Goal: Information Seeking & Learning: Learn about a topic

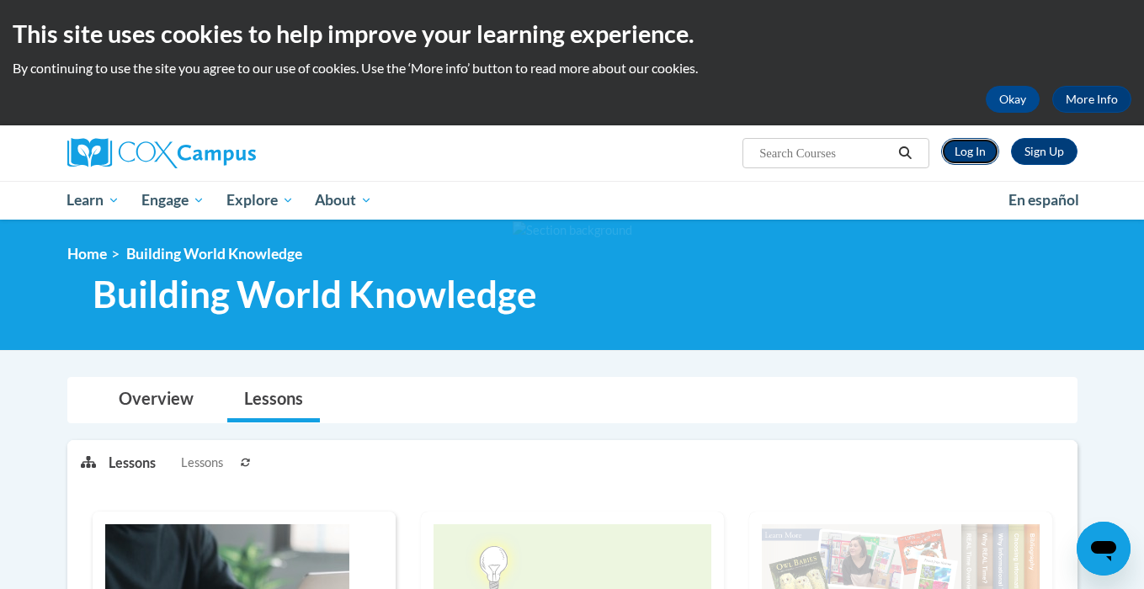
click at [979, 160] on link "Log In" at bounding box center [970, 151] width 58 height 27
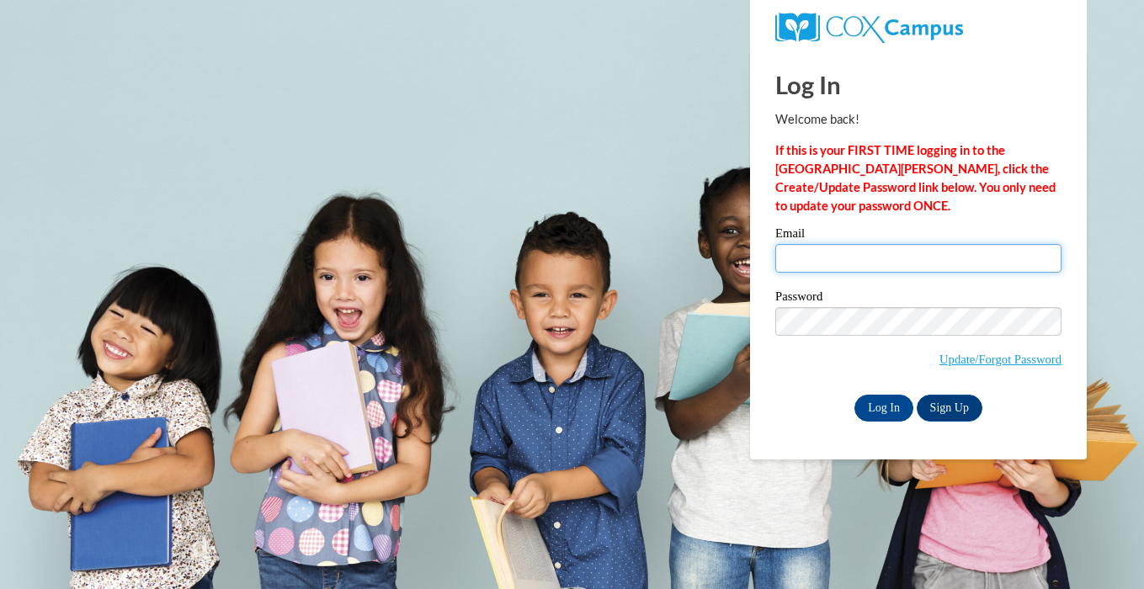
click at [860, 248] on input "Email" at bounding box center [919, 258] width 286 height 29
type input "ady500@rcsd.ms"
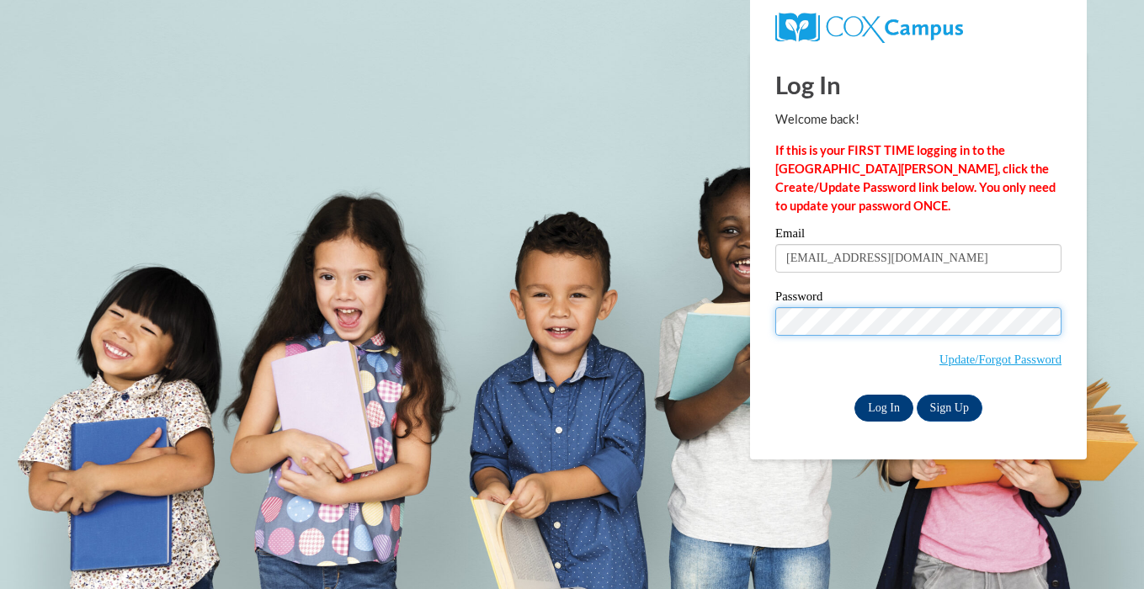
click at [884, 403] on input "Log In" at bounding box center [884, 408] width 59 height 27
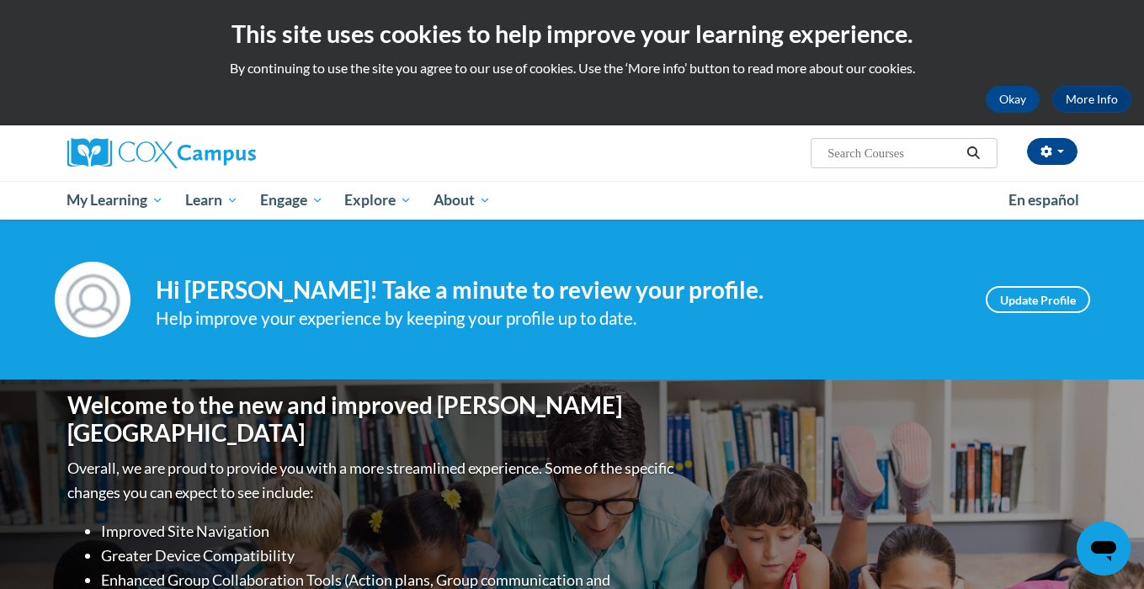
click at [888, 350] on div "Your profile Hi [PERSON_NAME]! Take a minute to review your profile. Help impro…" at bounding box center [572, 300] width 1144 height 160
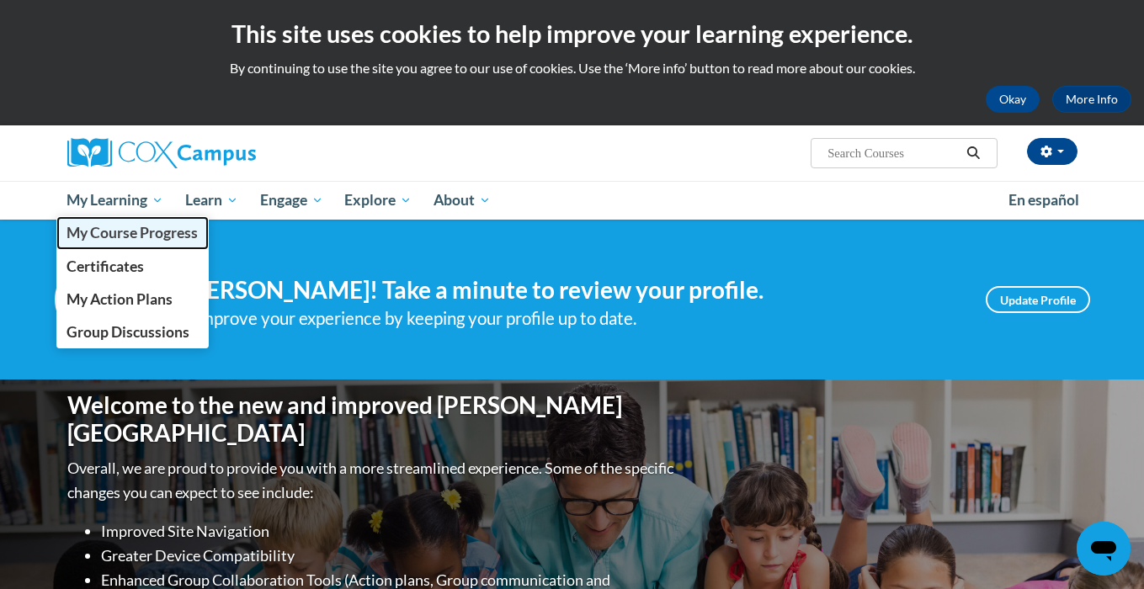
click at [135, 233] on span "My Course Progress" at bounding box center [132, 233] width 131 height 18
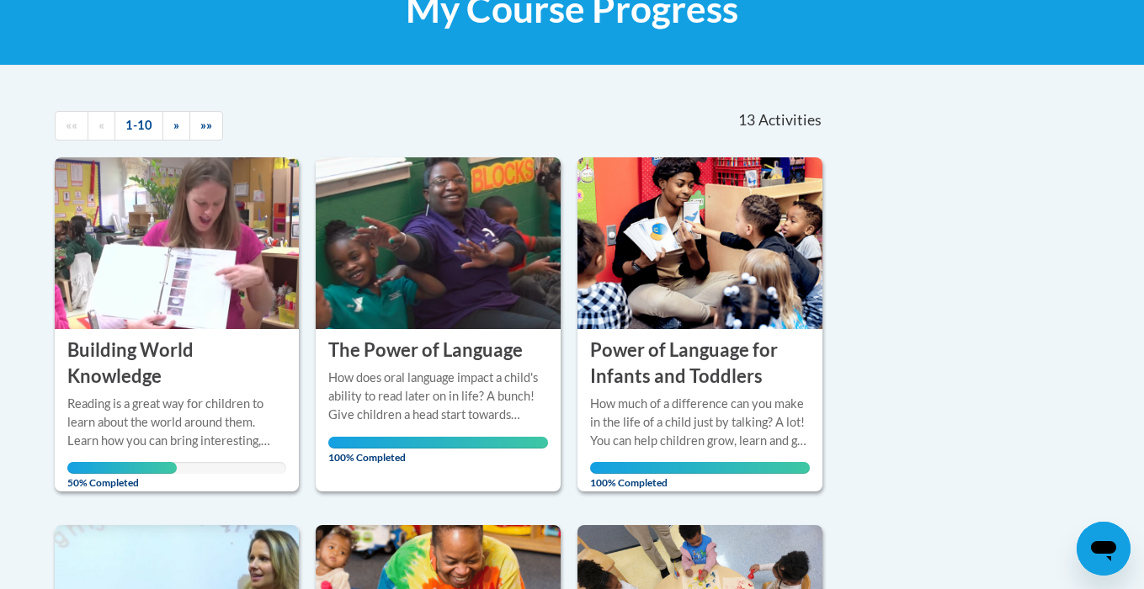
scroll to position [362, 0]
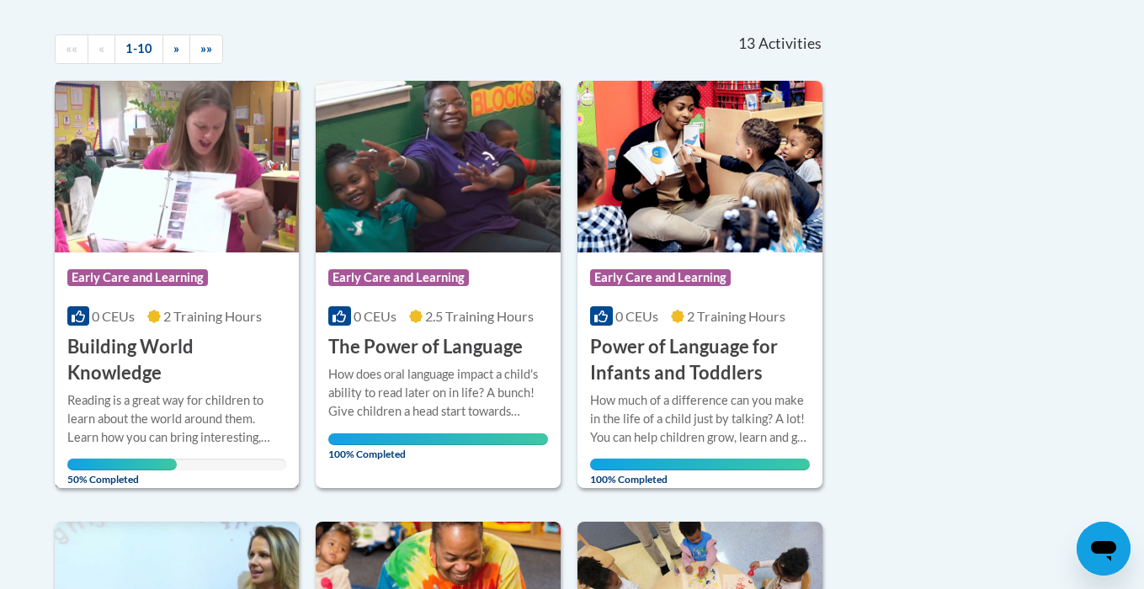
click at [154, 274] on span "Early Care and Learning" at bounding box center [137, 277] width 141 height 17
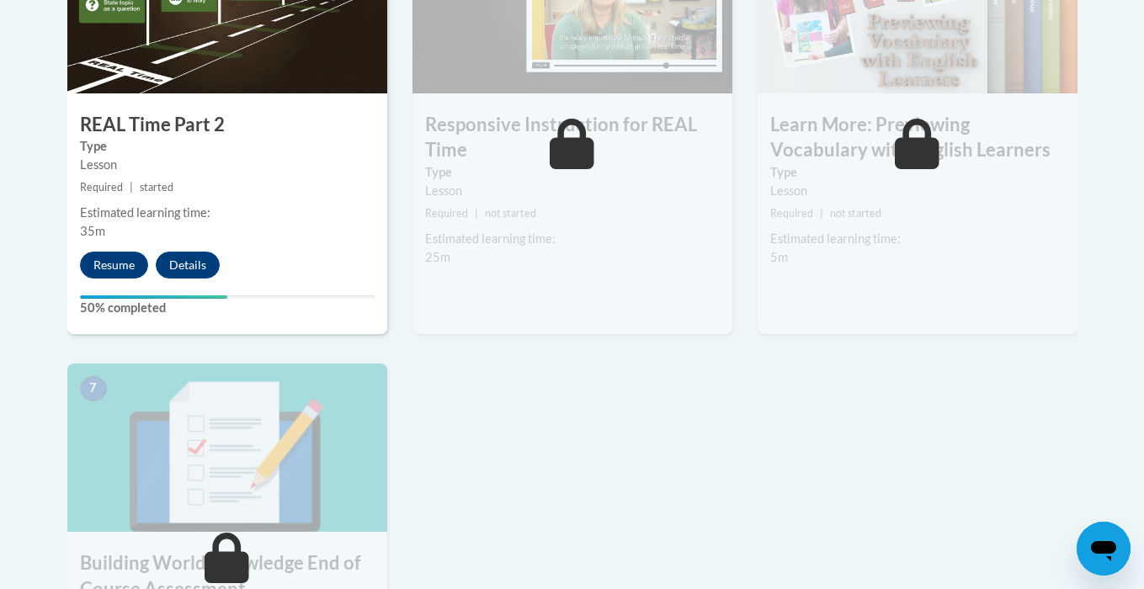
scroll to position [1122, 0]
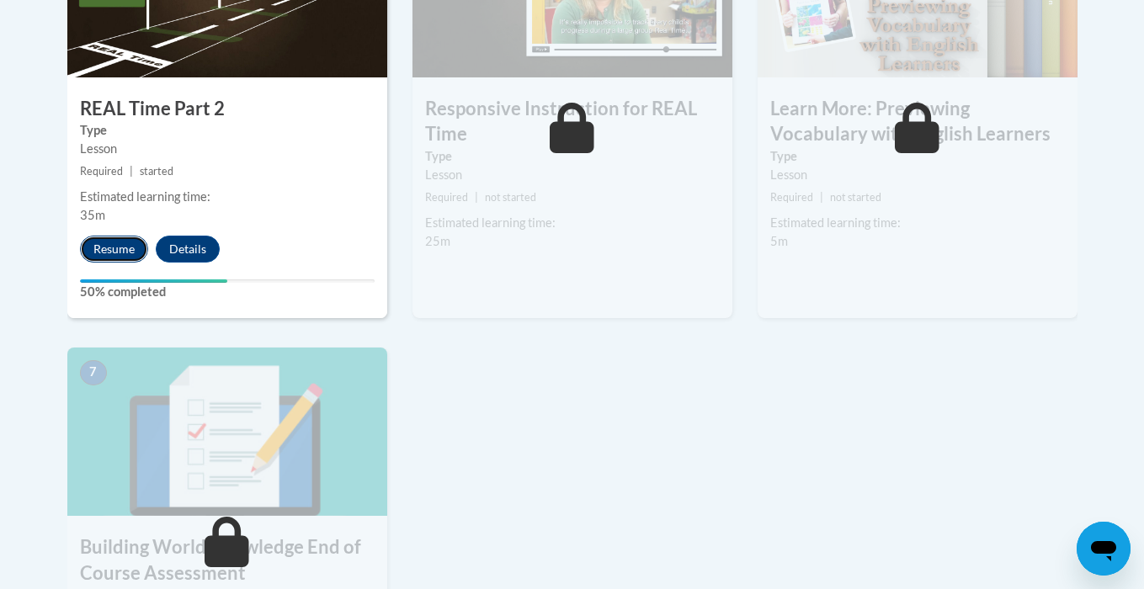
click at [119, 252] on button "Resume" at bounding box center [114, 249] width 68 height 27
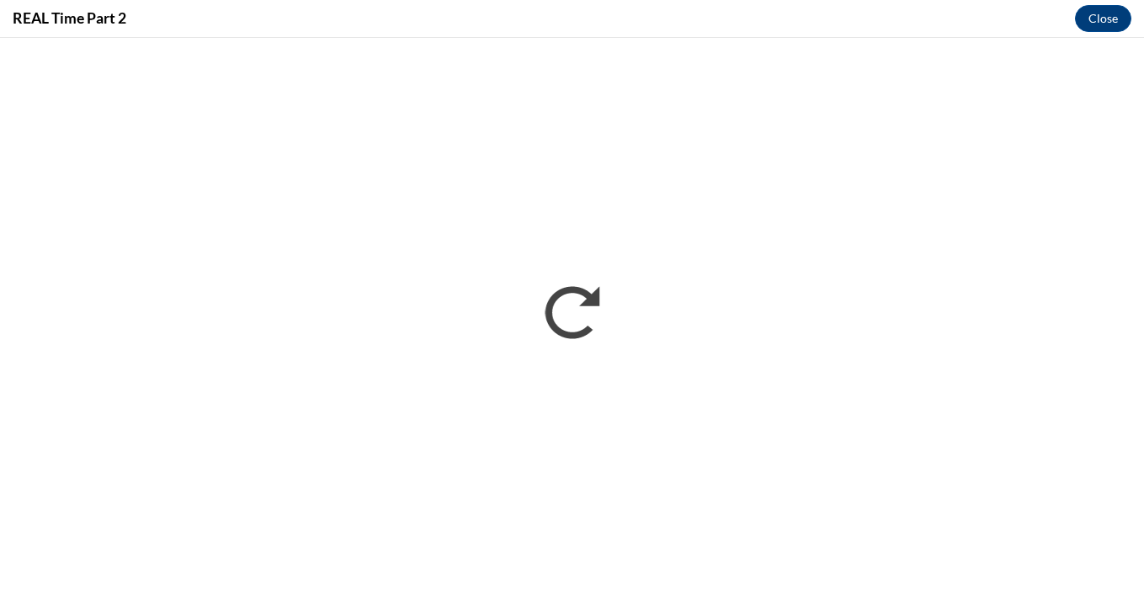
scroll to position [0, 0]
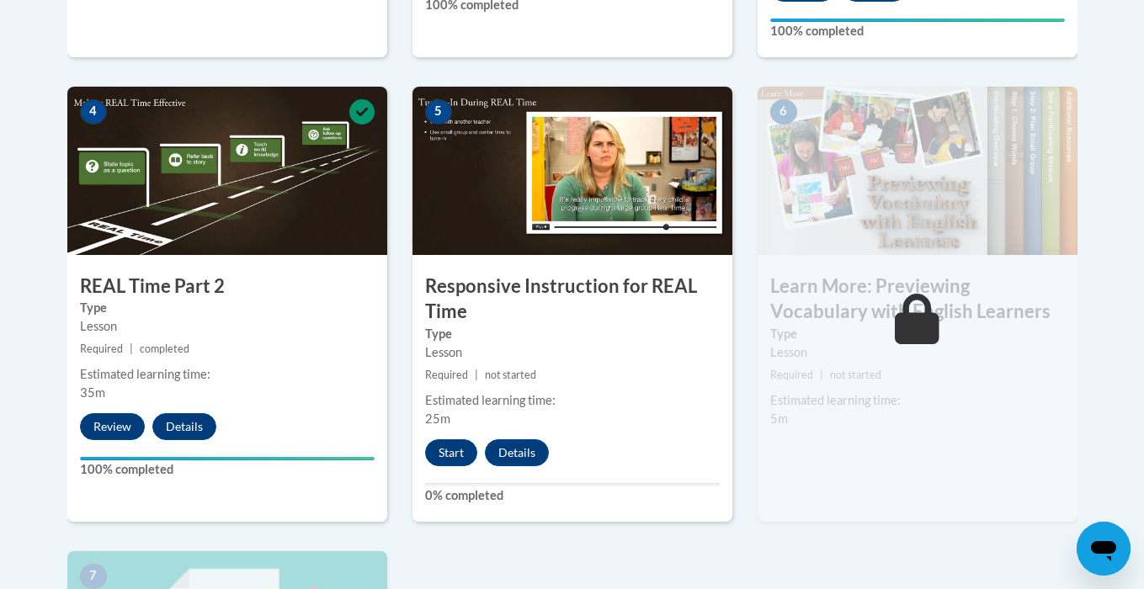
scroll to position [960, 0]
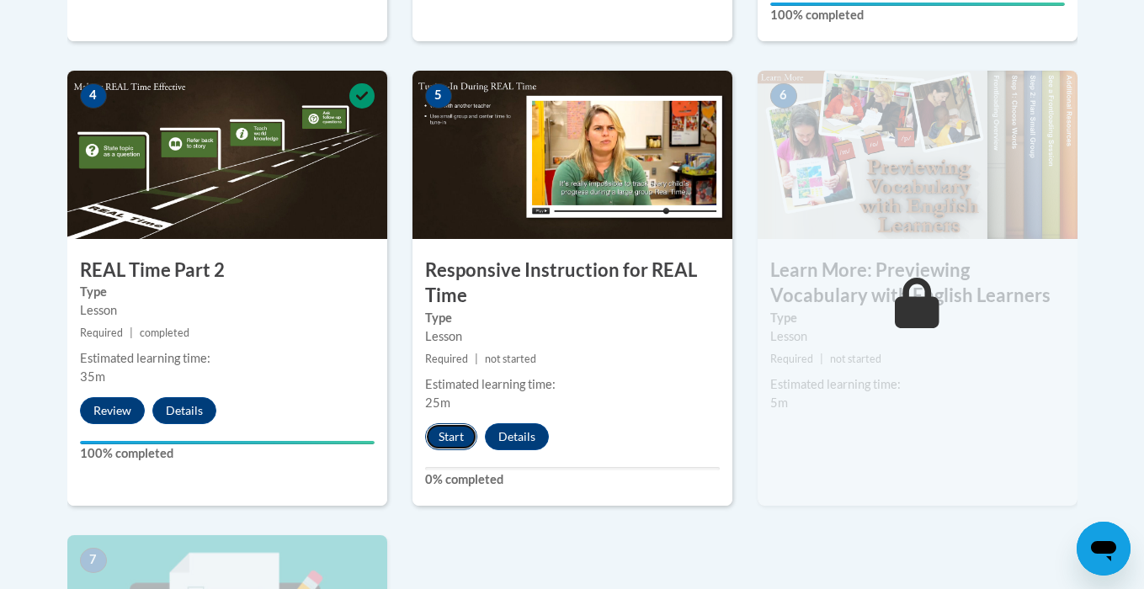
click at [445, 435] on button "Start" at bounding box center [451, 437] width 52 height 27
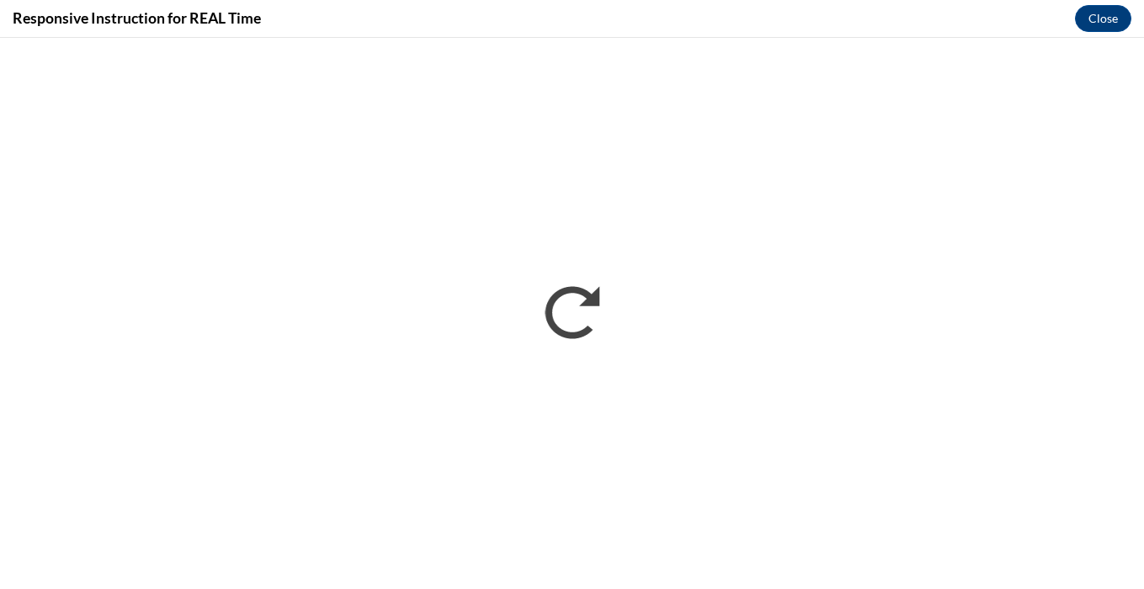
scroll to position [0, 0]
